Goal: Entertainment & Leisure: Consume media (video, audio)

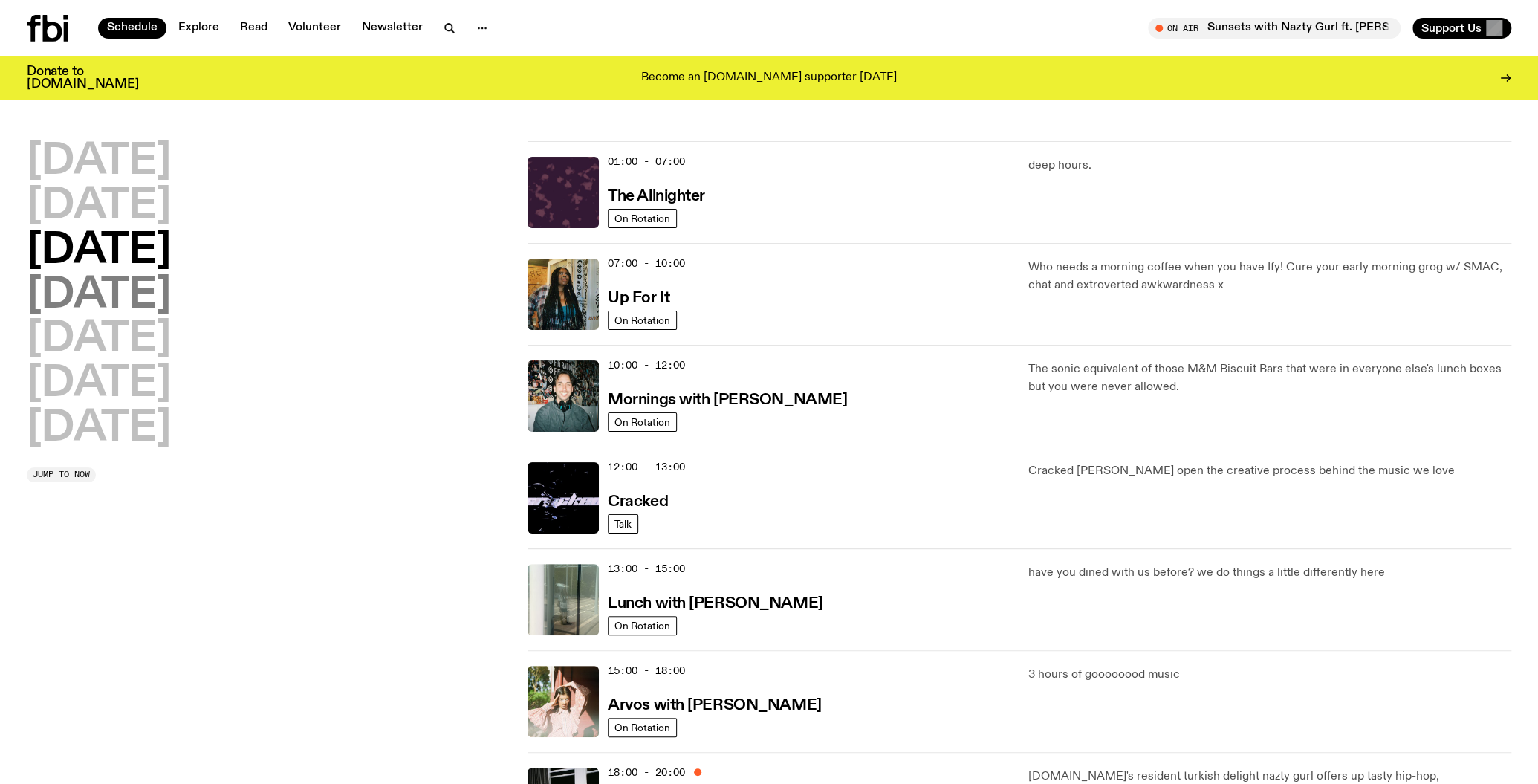
click at [119, 301] on h2 "Thursday" at bounding box center [99, 296] width 145 height 41
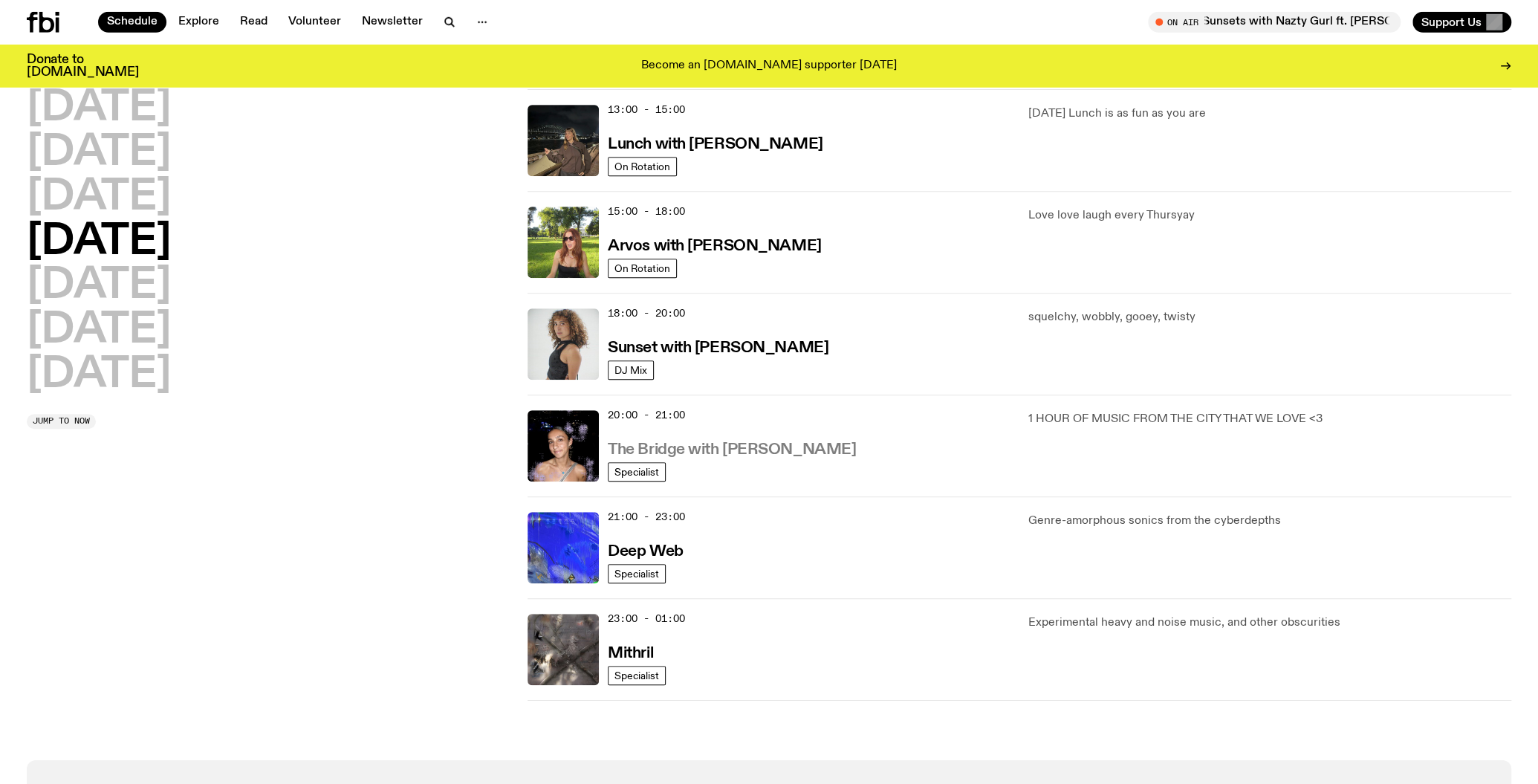
scroll to position [433, 0]
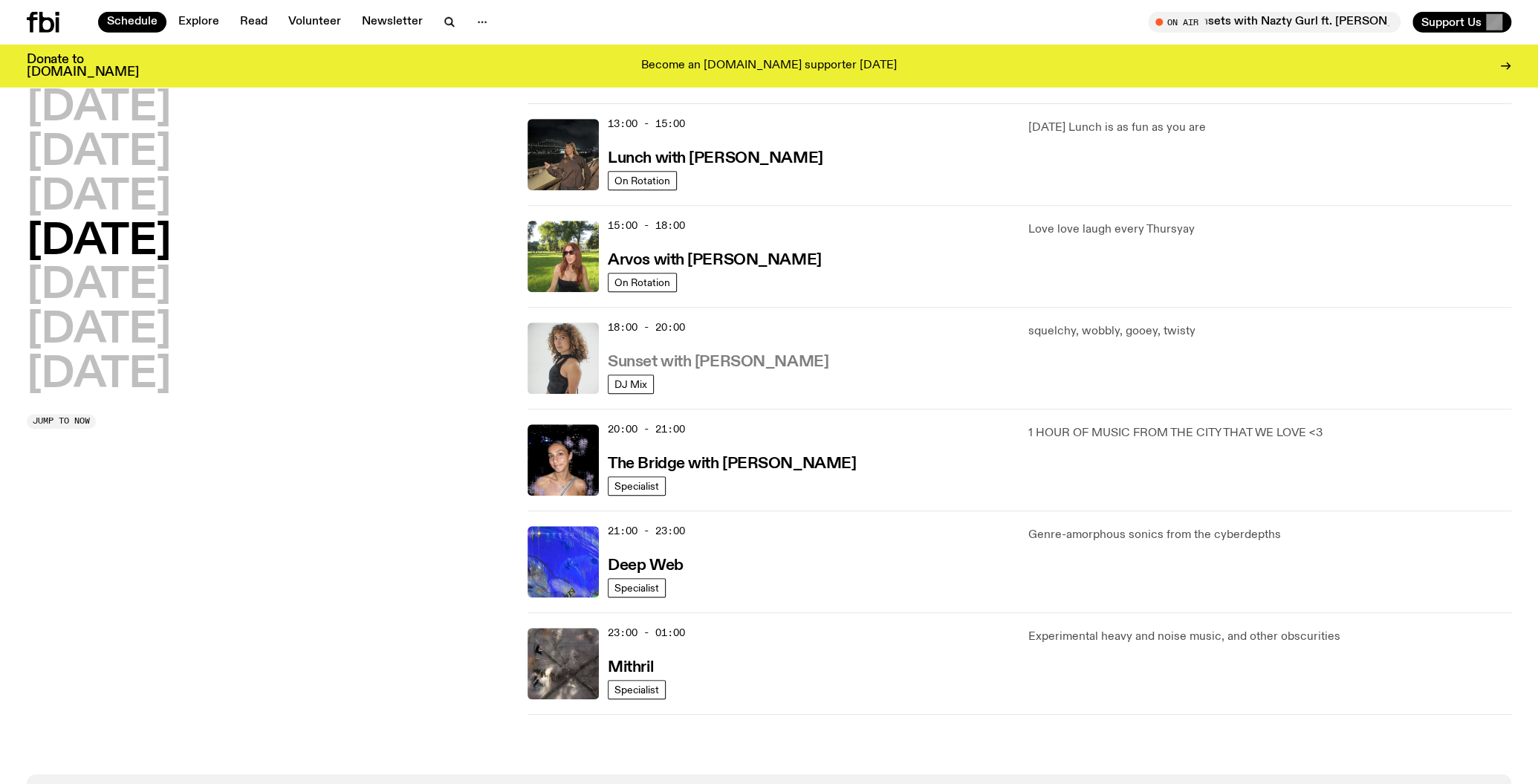
click at [719, 357] on h3 "Sunset with Tangela" at bounding box center [717, 362] width 221 height 16
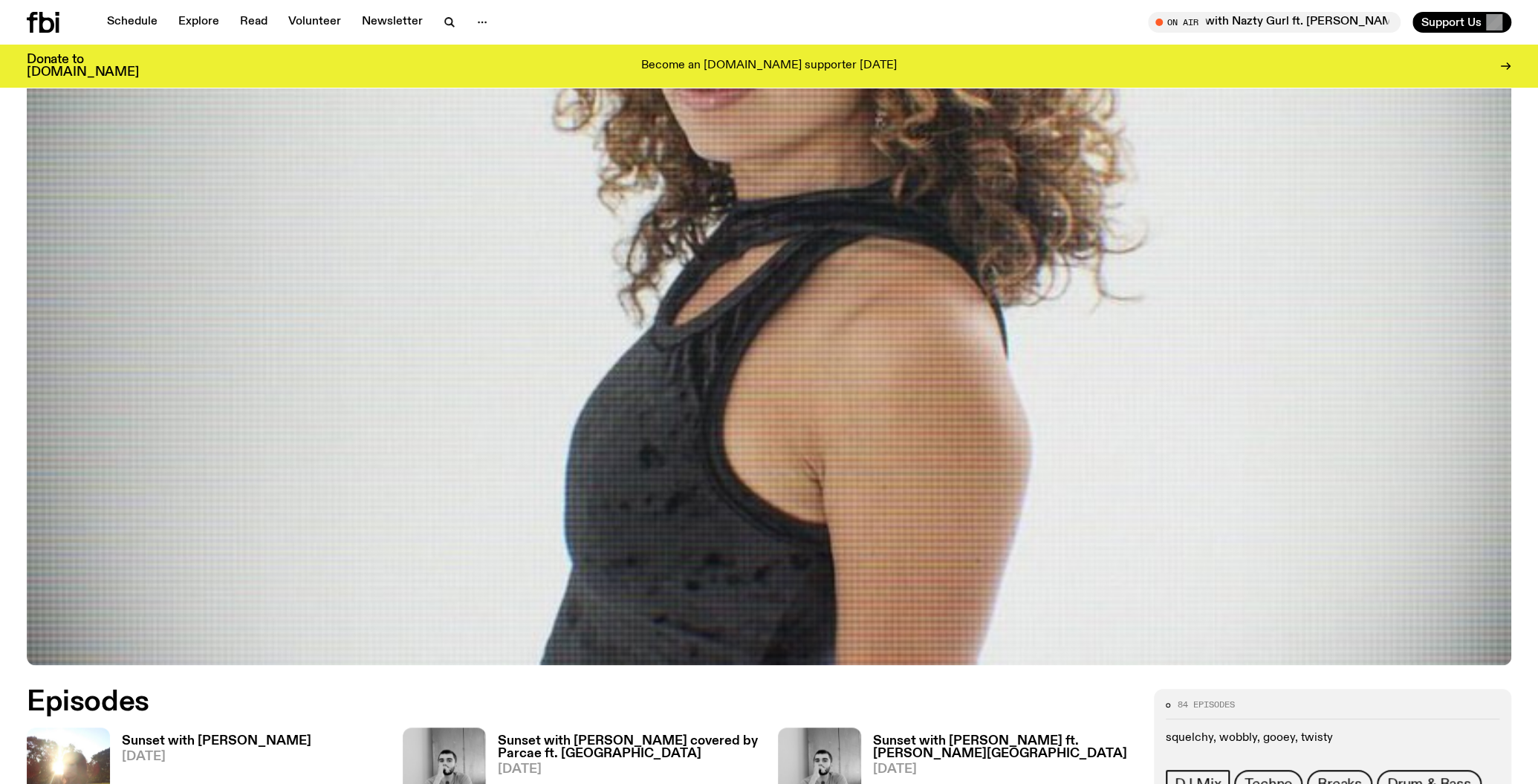
scroll to position [852, 0]
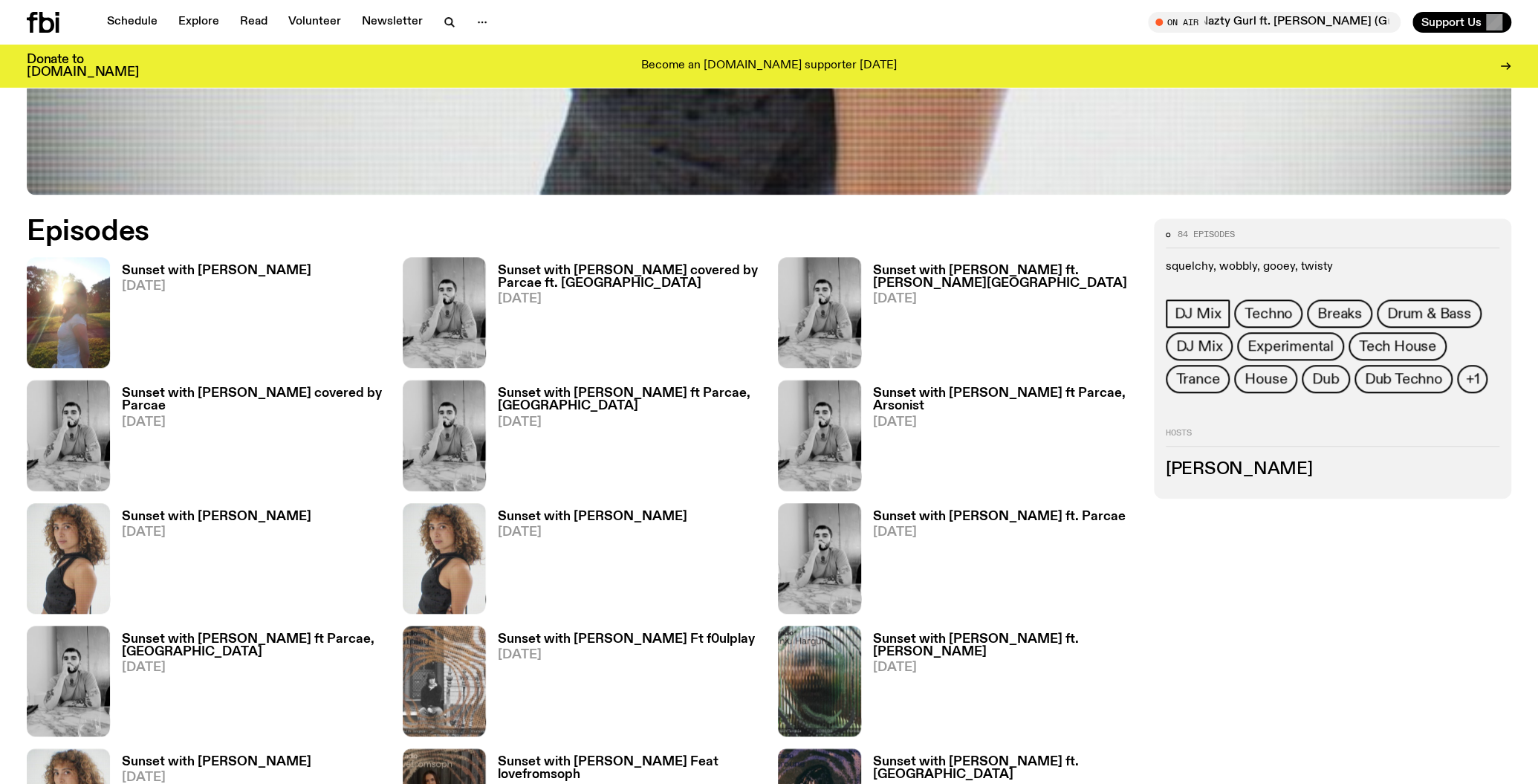
click at [162, 266] on h3 "Sunset with alilia" at bounding box center [217, 270] width 190 height 12
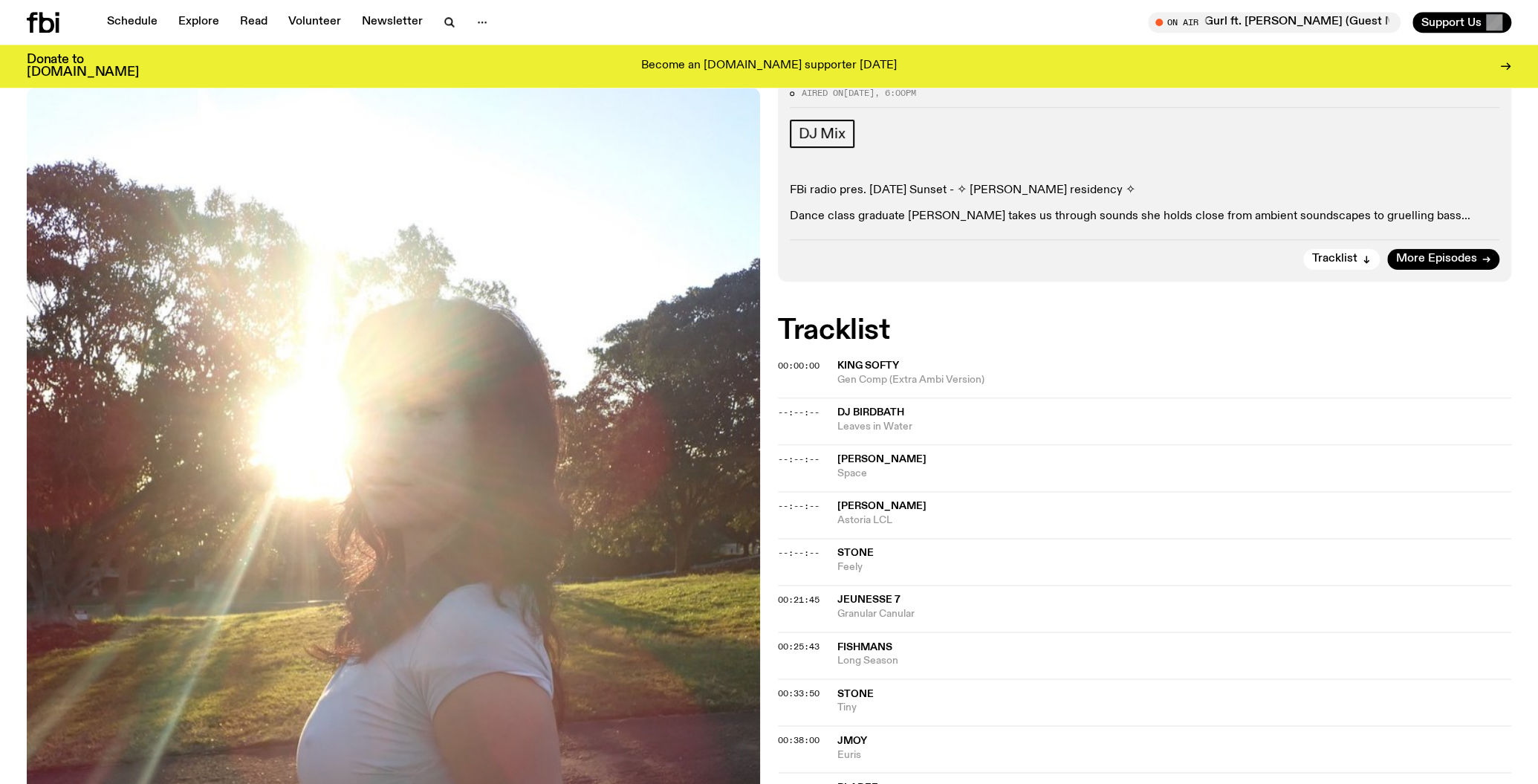
scroll to position [235, 0]
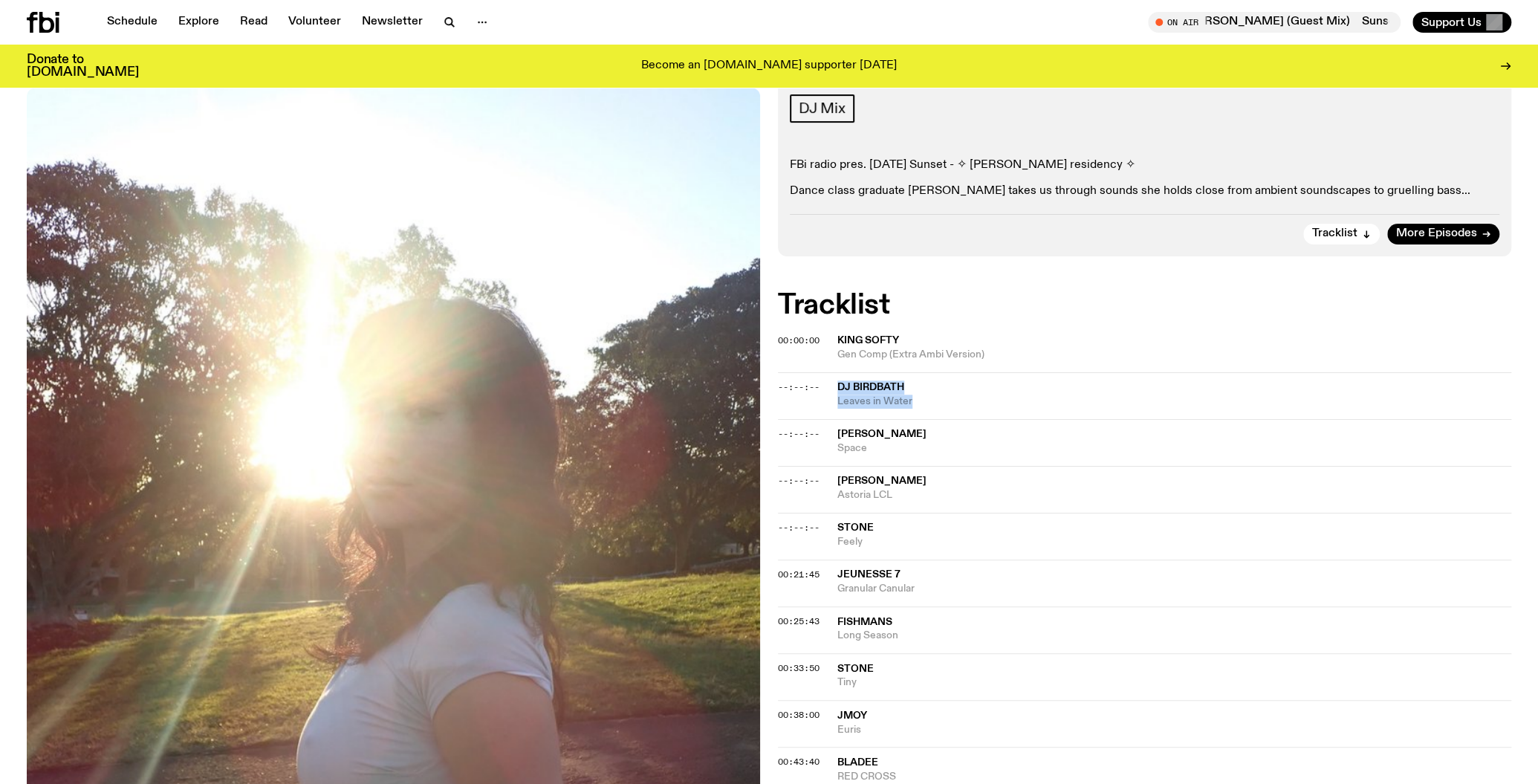
drag, startPoint x: 839, startPoint y: 381, endPoint x: 916, endPoint y: 401, distance: 79.6
click at [916, 394] on span "DJ Birdbath" at bounding box center [1175, 387] width 674 height 14
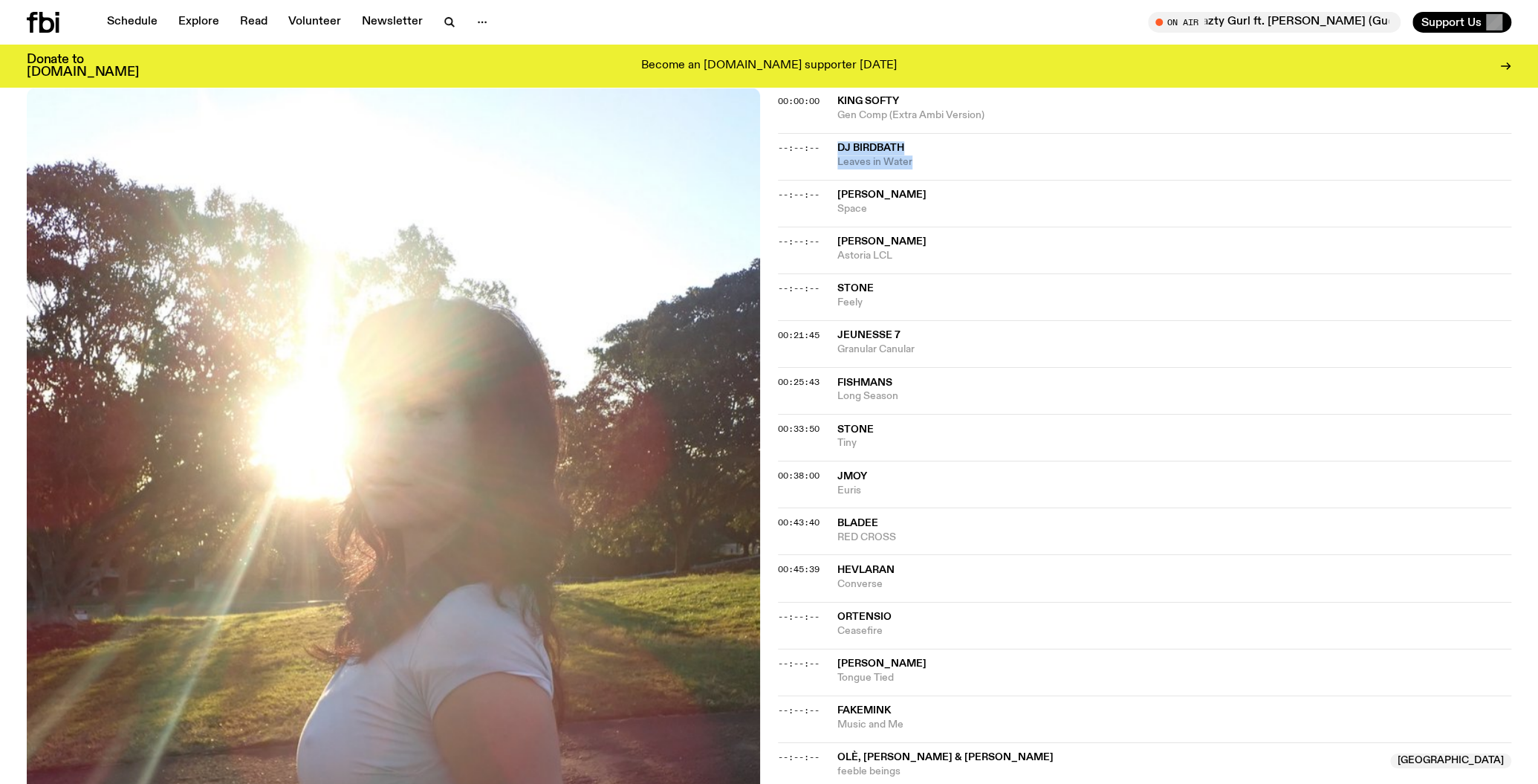
scroll to position [470, 0]
drag, startPoint x: 840, startPoint y: 382, endPoint x: 899, endPoint y: 398, distance: 61.1
click at [899, 394] on span "Fishmans" at bounding box center [1175, 386] width 674 height 14
